Goal: Ask a question

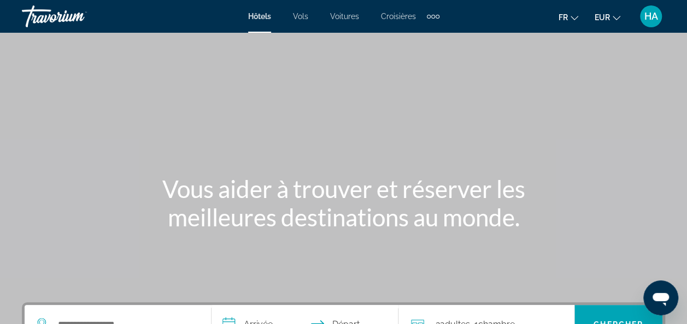
click at [666, 293] on icon "Ouvrir la fenêtre de messagerie" at bounding box center [661, 298] width 20 height 20
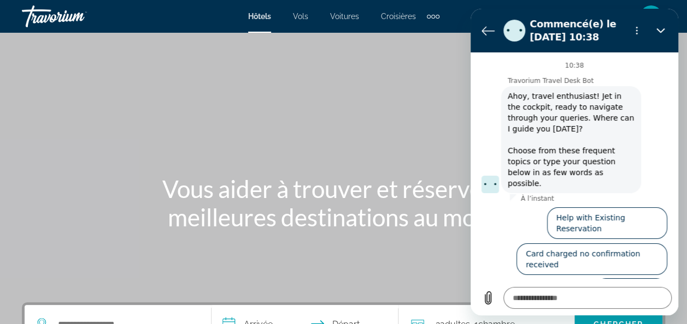
click at [630, 280] on button "Talk to an agent" at bounding box center [630, 296] width 73 height 32
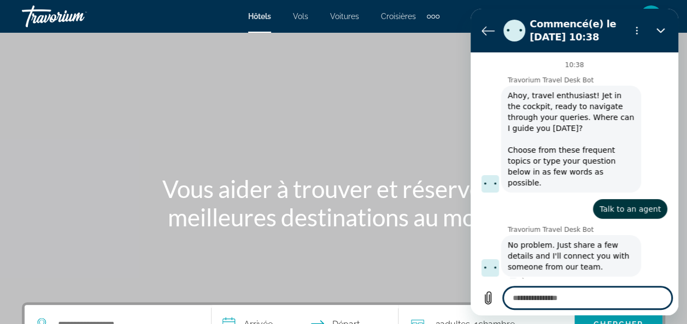
type textarea "*"
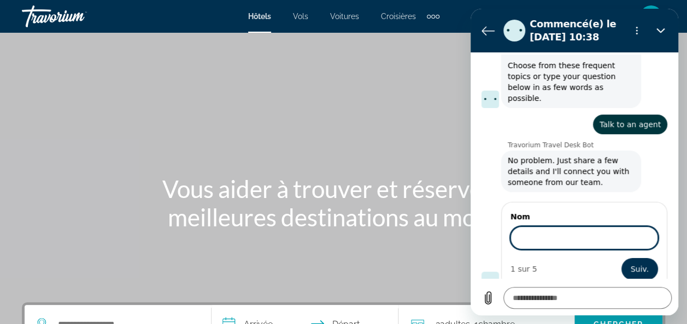
scroll to position [84, 0]
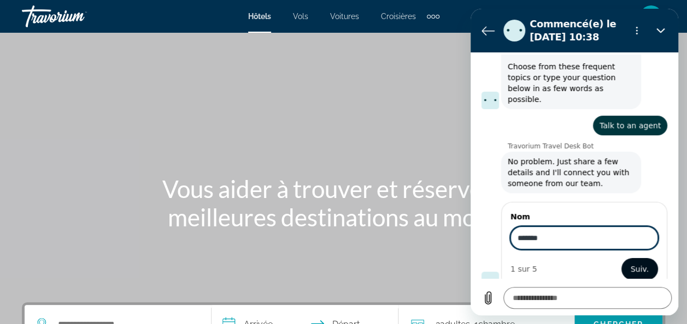
type input "*******"
click at [628, 264] on button "Suiv." at bounding box center [639, 269] width 37 height 22
type textarea "*"
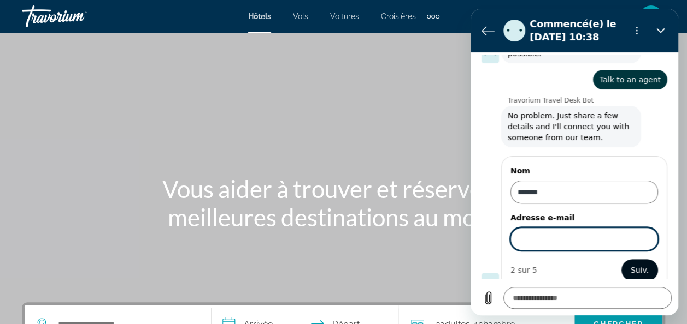
scroll to position [131, 0]
type input "**********"
click at [633, 263] on span "Suiv." at bounding box center [639, 269] width 18 height 13
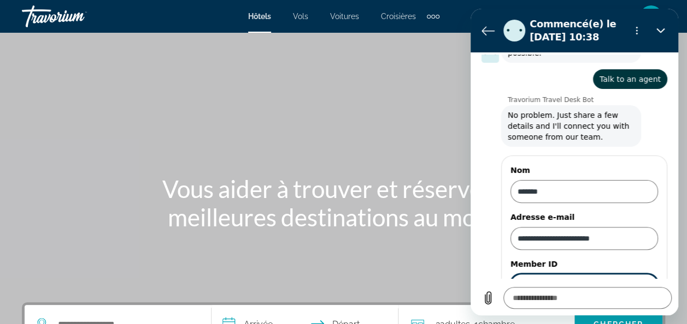
scroll to position [177, 0]
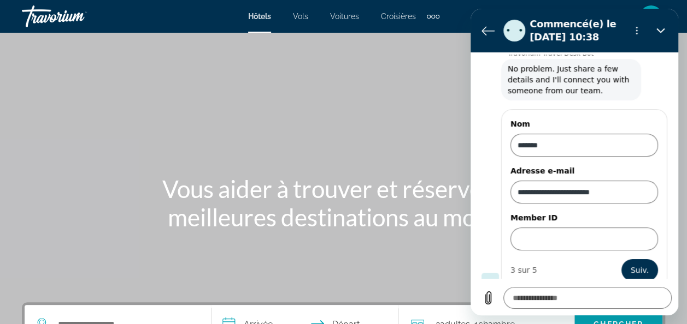
click at [456, 25] on div "fr English Español Français Italiano Português русский EUR USD ($) MXN (Mex$) C…" at bounding box center [557, 16] width 215 height 23
click at [658, 25] on button "Fermer" at bounding box center [660, 31] width 22 height 22
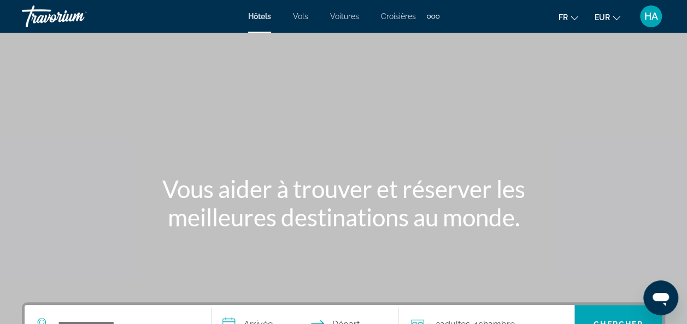
click at [653, 15] on span "HA" at bounding box center [651, 16] width 14 height 11
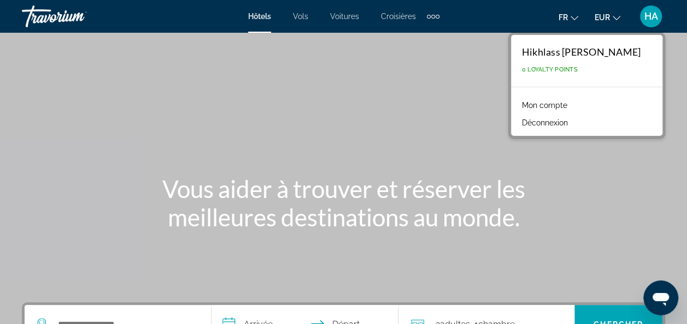
click at [537, 105] on link "Mon compte" at bounding box center [544, 105] width 56 height 14
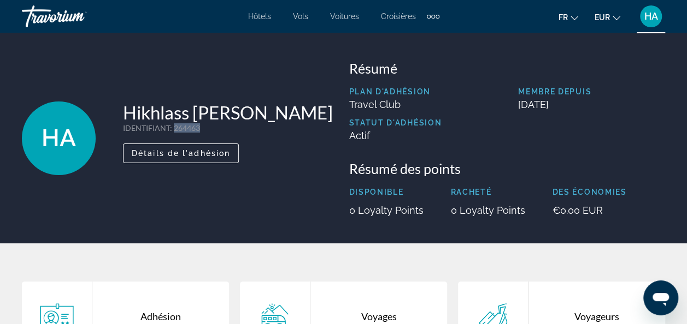
drag, startPoint x: 203, startPoint y: 144, endPoint x: 170, endPoint y: 144, distance: 32.8
click at [170, 133] on p "IDENTIFIANT : 264463" at bounding box center [228, 127] width 210 height 9
copy p "264463"
click at [664, 300] on icon "Ouvrir la fenêtre de messagerie" at bounding box center [660, 299] width 16 height 13
type textarea "*"
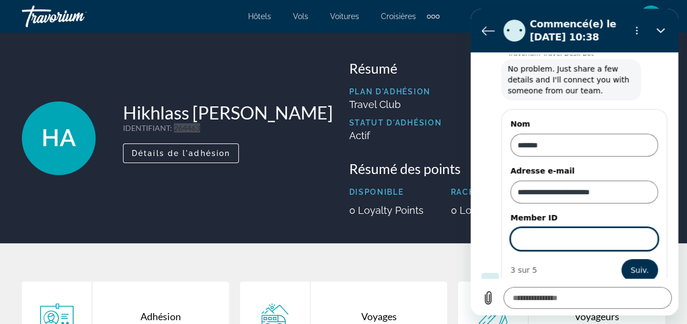
click at [589, 228] on input "Member ID" at bounding box center [583, 239] width 147 height 23
paste input "******"
type input "******"
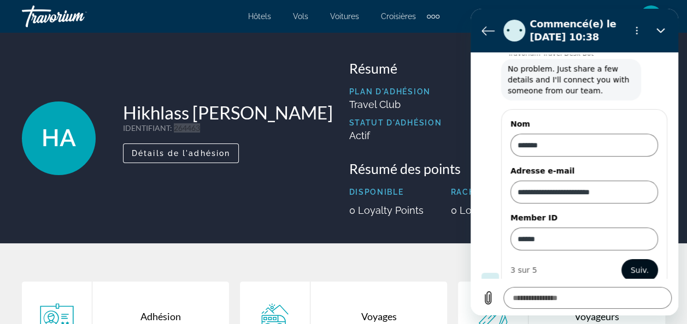
click at [632, 264] on span "Suiv." at bounding box center [639, 270] width 18 height 13
type textarea "*"
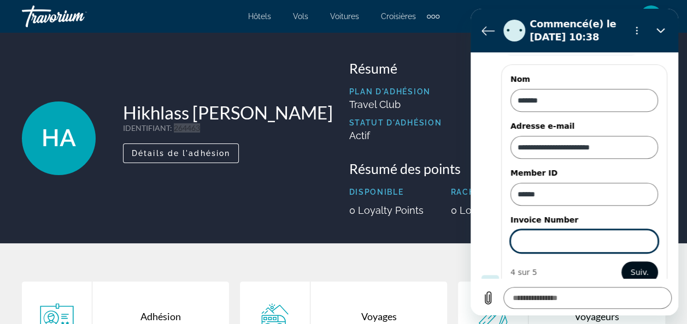
scroll to position [224, 0]
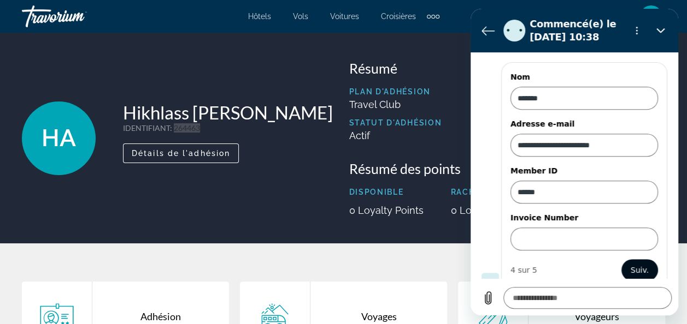
click at [632, 264] on span "Suiv." at bounding box center [639, 270] width 18 height 13
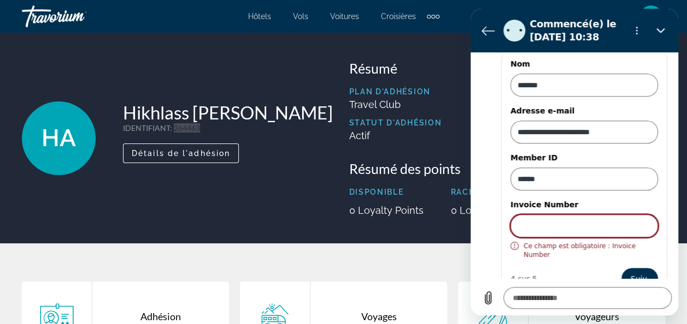
click at [599, 215] on input "Invoice Number" at bounding box center [583, 226] width 147 height 23
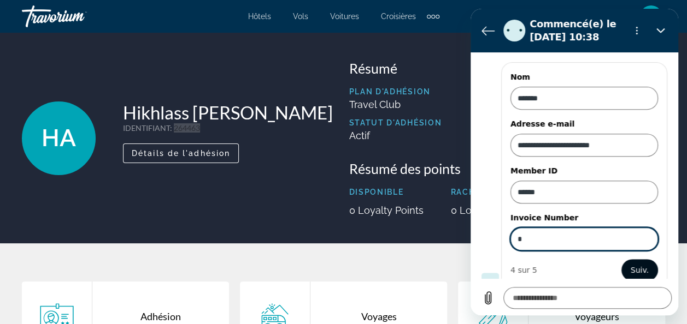
type input "*"
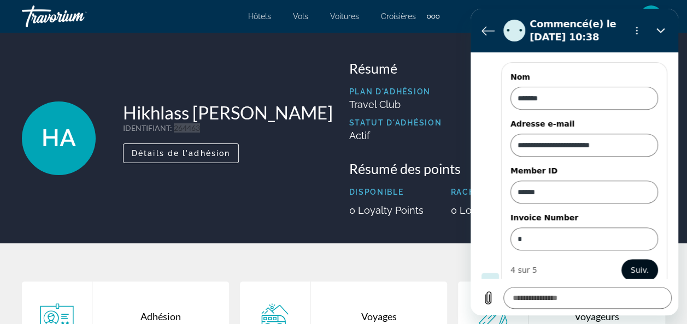
click at [632, 264] on span "Suiv." at bounding box center [639, 270] width 18 height 13
type textarea "*"
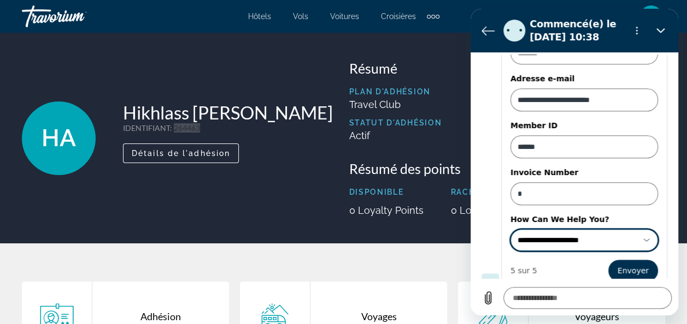
click at [634, 232] on div "**********" at bounding box center [583, 240] width 133 height 17
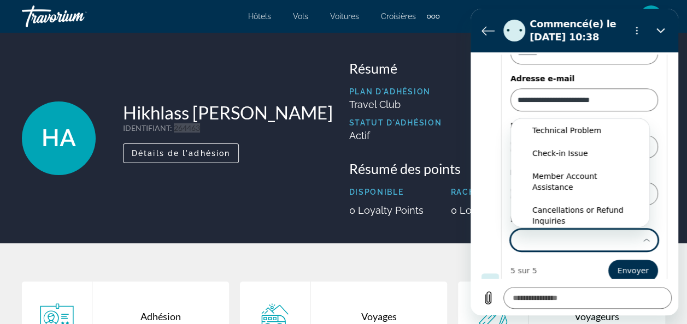
scroll to position [31, 0]
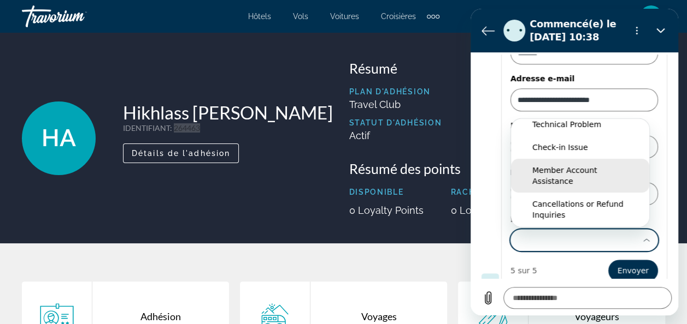
click at [602, 165] on div "Member Account Assistance" at bounding box center [580, 176] width 96 height 22
type input "**********"
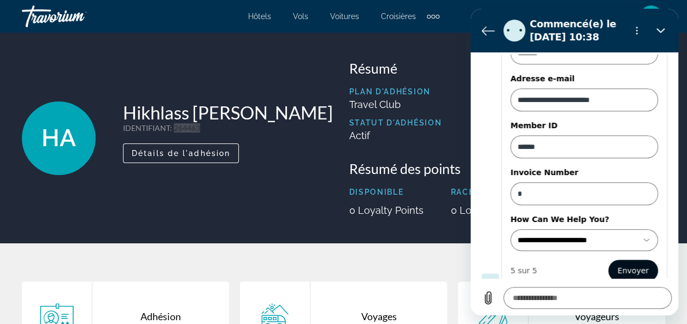
click at [628, 264] on span "Envoyer" at bounding box center [632, 270] width 31 height 13
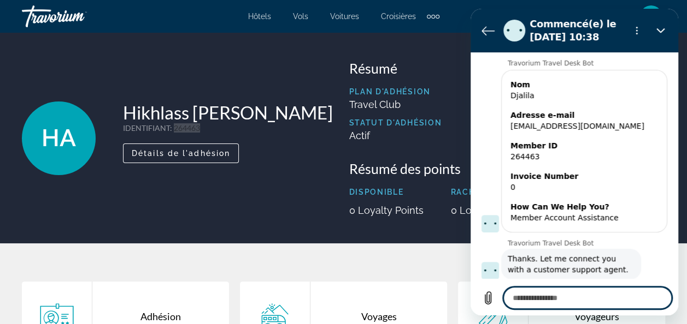
scroll to position [227, 0]
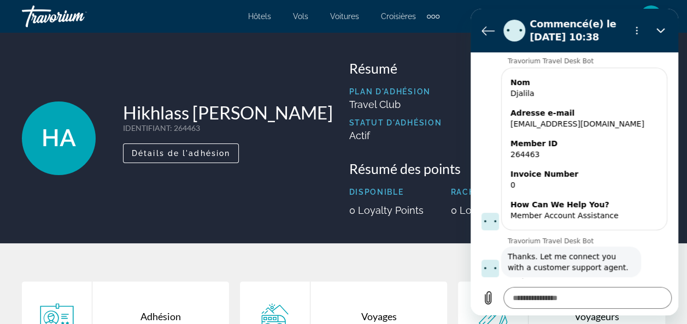
type textarea "*"
click at [433, 90] on p "Plan d'adhésion" at bounding box center [395, 91] width 93 height 9
